Goal: Information Seeking & Learning: Learn about a topic

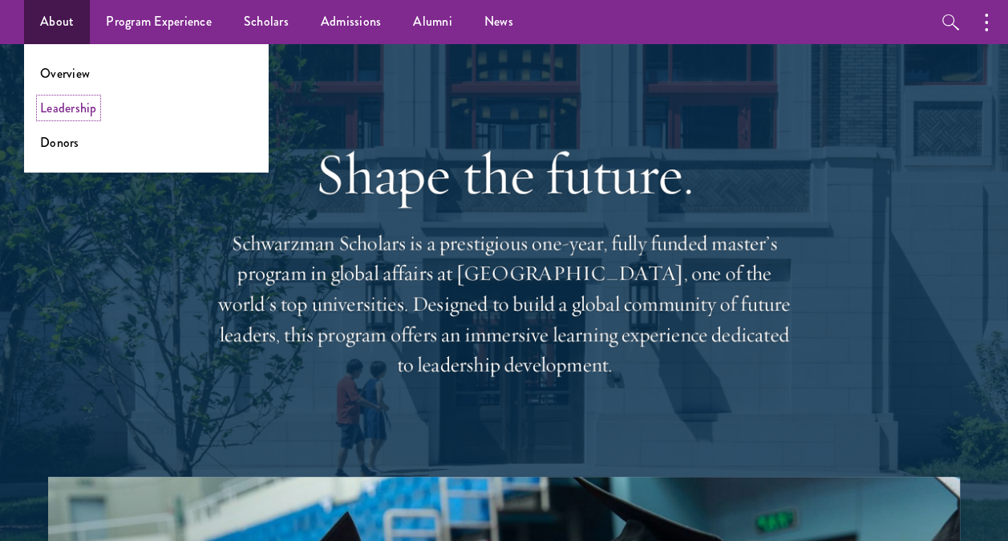
click at [67, 103] on link "Leadership" at bounding box center [68, 108] width 57 height 18
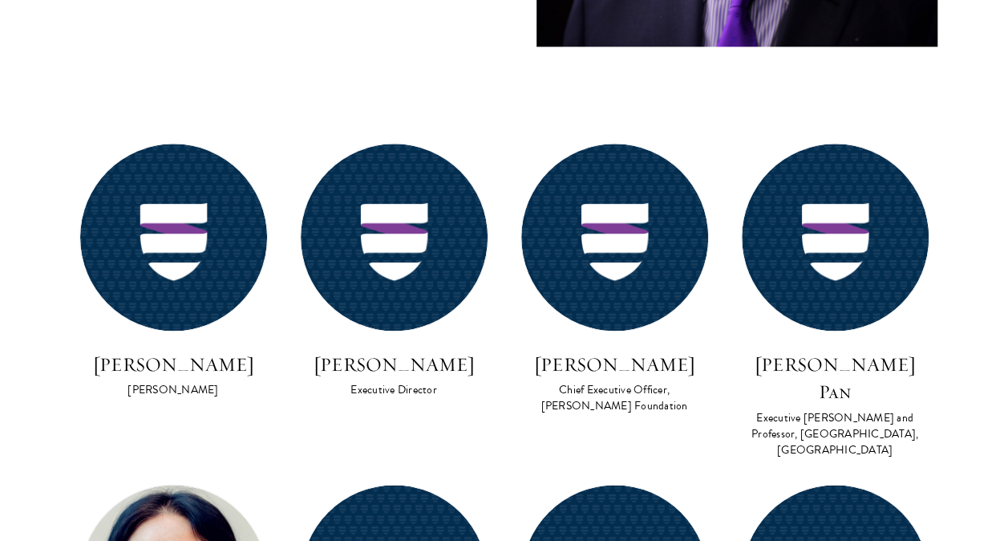
scroll to position [962, 0]
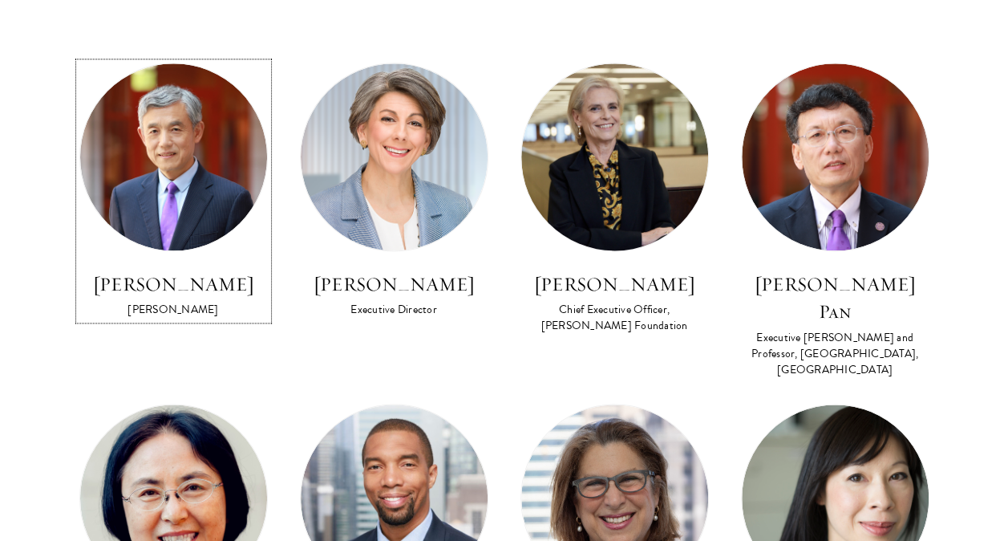
click at [176, 290] on h3 "[PERSON_NAME]" at bounding box center [173, 283] width 188 height 27
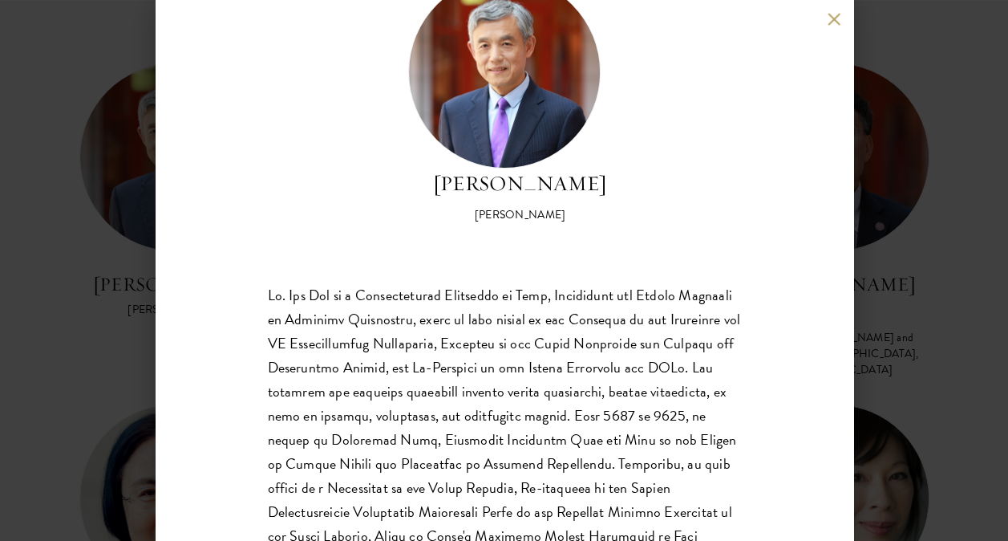
scroll to position [160, 0]
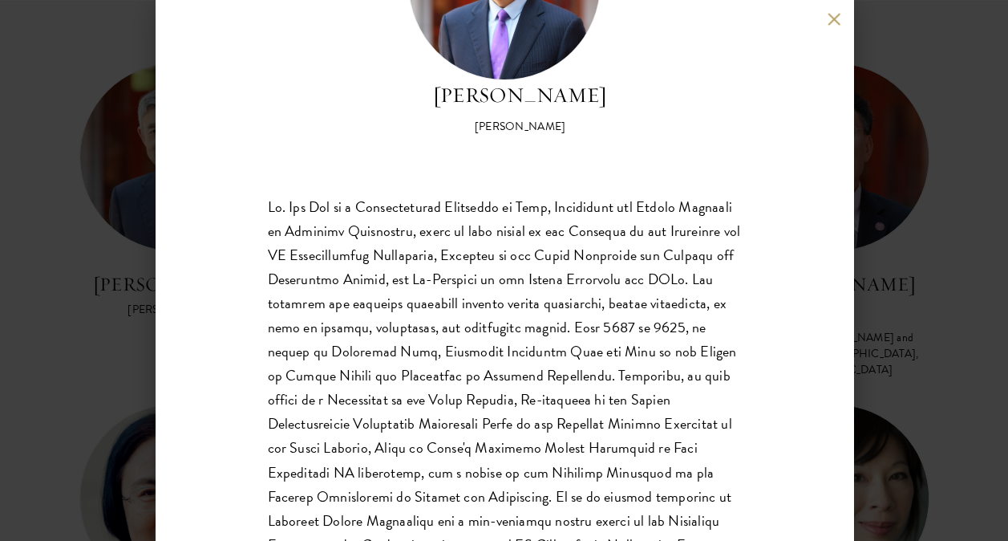
click at [837, 15] on button at bounding box center [835, 19] width 14 height 14
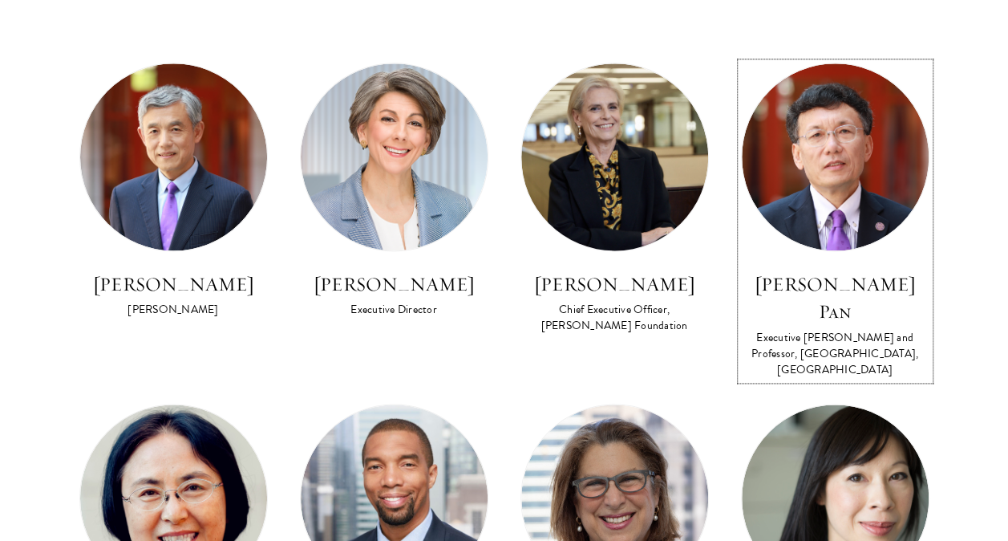
click at [760, 277] on h3 "[PERSON_NAME] Pan" at bounding box center [835, 297] width 188 height 55
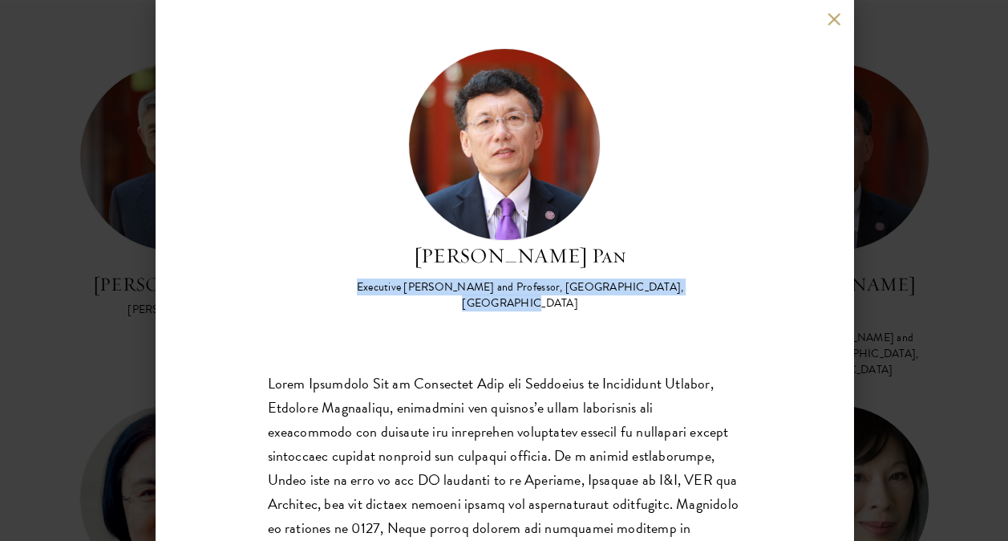
drag, startPoint x: 342, startPoint y: 286, endPoint x: 688, endPoint y: 289, distance: 346.5
click at [688, 289] on div "[PERSON_NAME] Pan Executive [PERSON_NAME] and Professor, [GEOGRAPHIC_DATA], [GE…" at bounding box center [504, 179] width 473 height 263
copy div "Executive [PERSON_NAME] and Professor, [GEOGRAPHIC_DATA], [GEOGRAPHIC_DATA]"
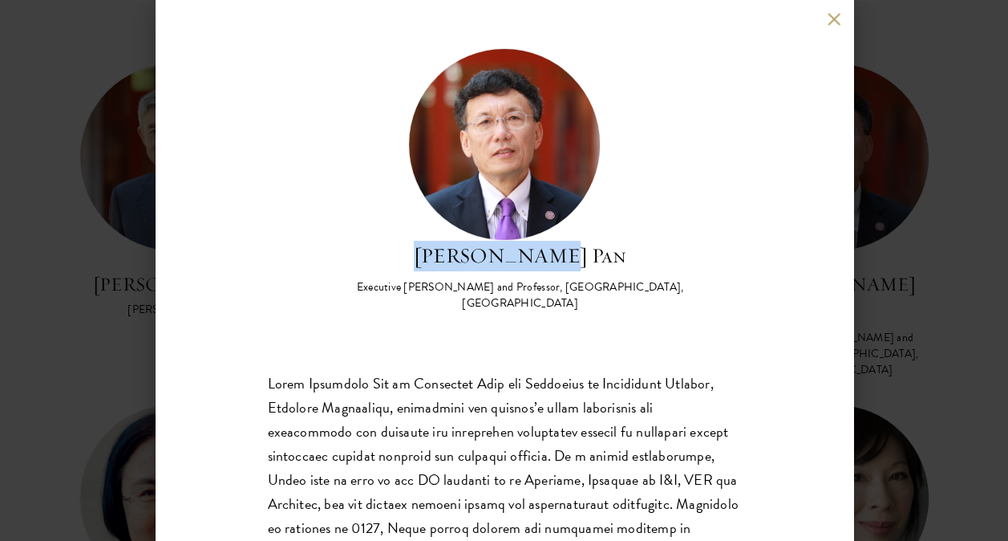
drag, startPoint x: 434, startPoint y: 253, endPoint x: 571, endPoint y: 255, distance: 137.2
click at [571, 255] on h2 "[PERSON_NAME] Pan" at bounding box center [520, 256] width 441 height 30
copy h2 "[PERSON_NAME] Pan"
click at [821, 18] on div "[PERSON_NAME] Pan Executive [PERSON_NAME] and Professor, [GEOGRAPHIC_DATA], [GE…" at bounding box center [505, 270] width 698 height 541
click at [833, 18] on button at bounding box center [835, 19] width 14 height 14
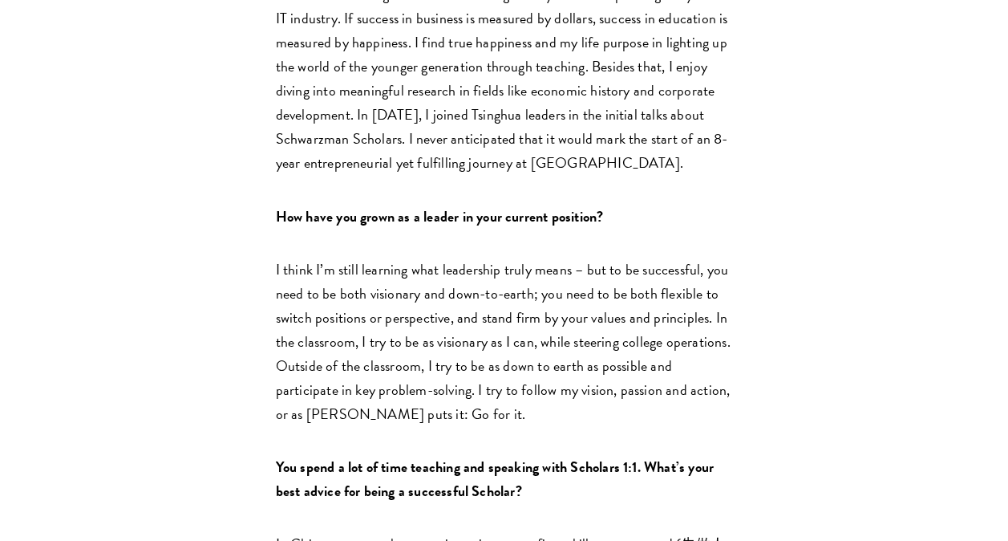
scroll to position [962, 0]
